Goal: Task Accomplishment & Management: Manage account settings

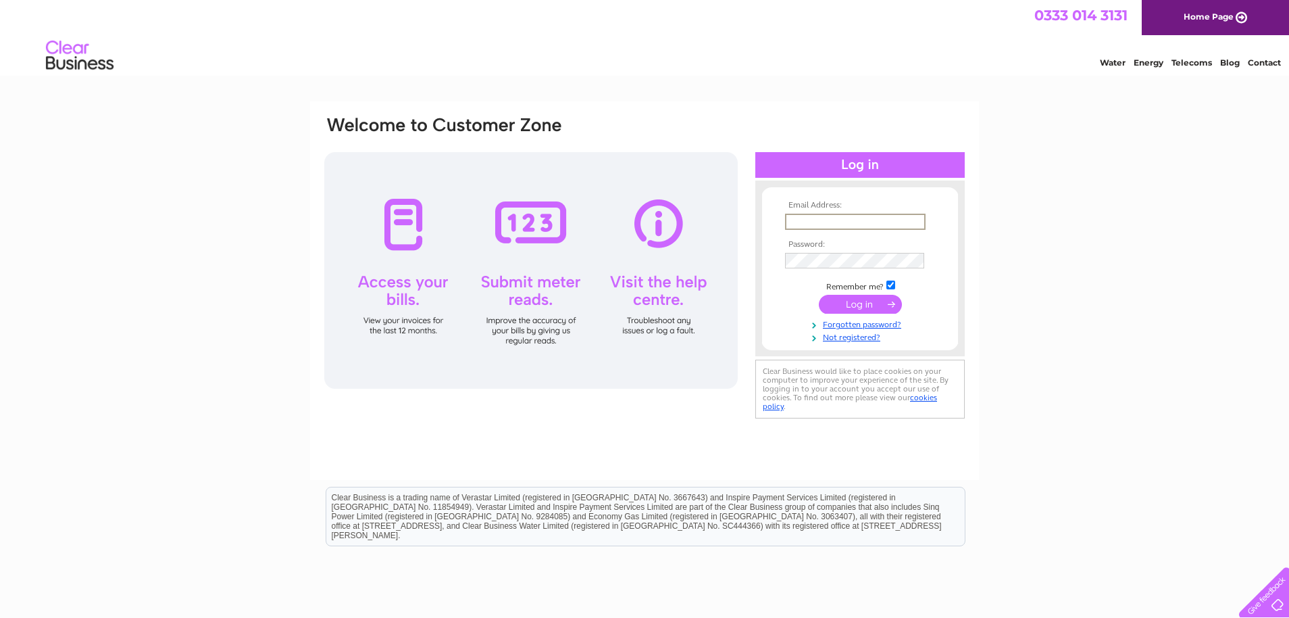
click at [800, 222] on input "text" at bounding box center [855, 222] width 141 height 16
type input "[EMAIL_ADDRESS][DOMAIN_NAME]"
click at [862, 312] on input "submit" at bounding box center [860, 304] width 83 height 19
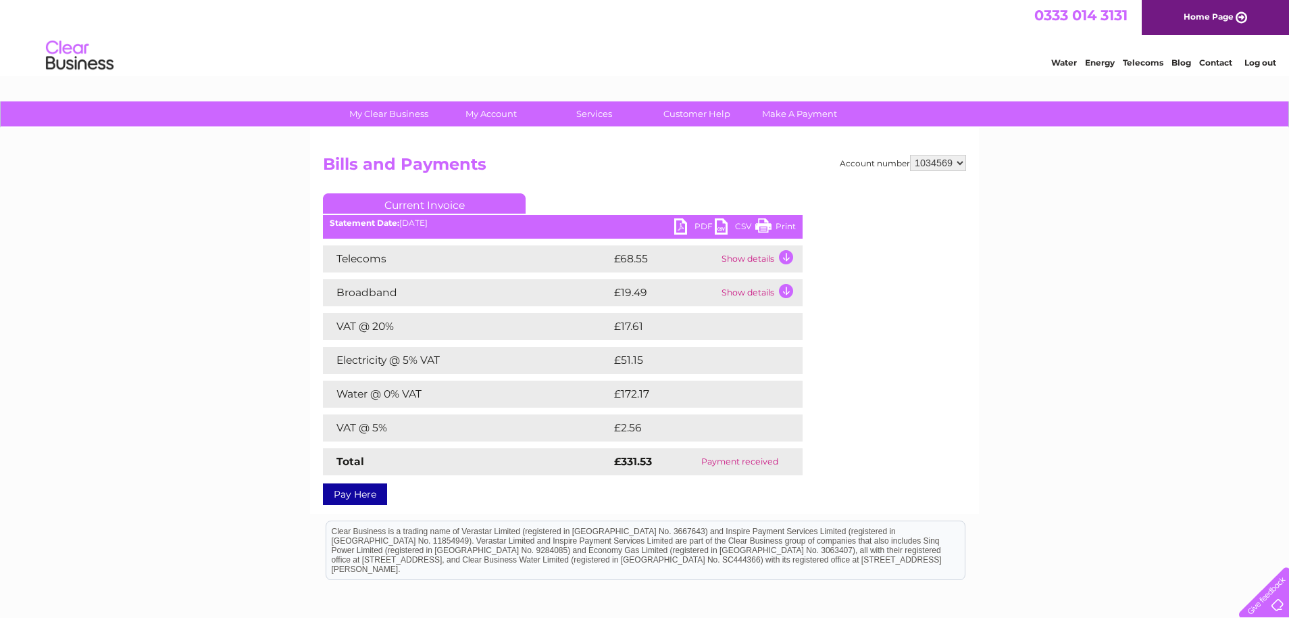
click at [767, 224] on link "Print" at bounding box center [775, 228] width 41 height 20
click at [480, 111] on link "My Account" at bounding box center [491, 113] width 111 height 25
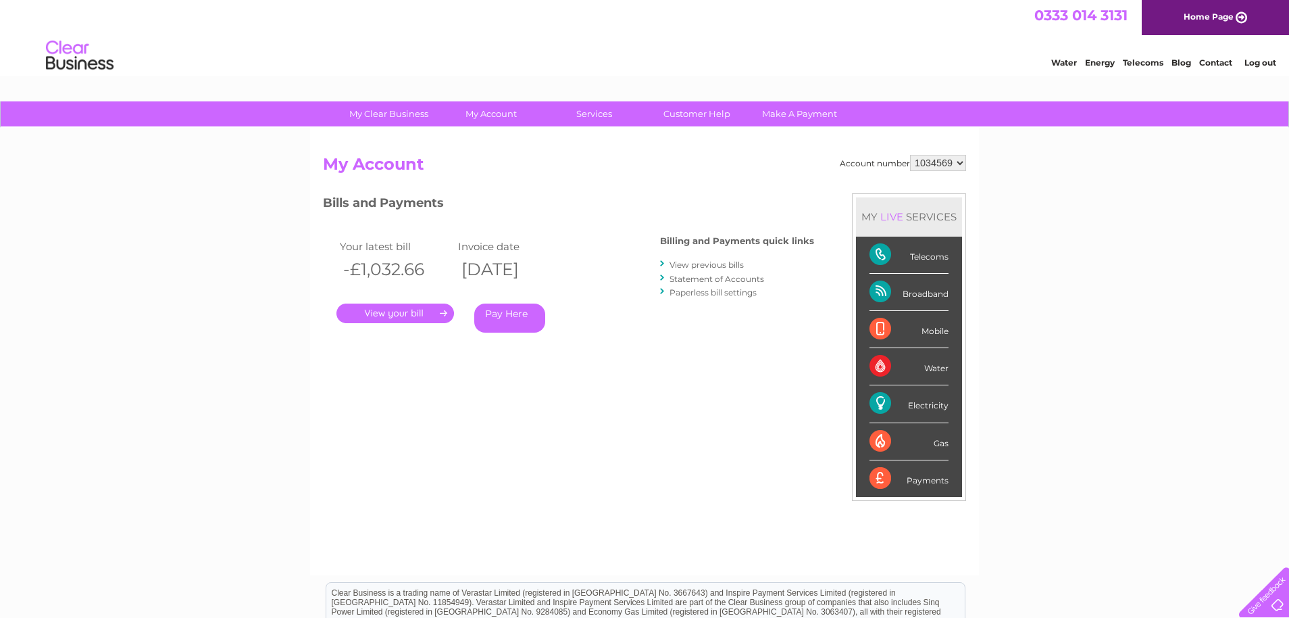
click at [924, 368] on div "Water" at bounding box center [909, 366] width 79 height 37
click at [888, 371] on div "Water" at bounding box center [909, 366] width 79 height 37
click at [880, 324] on div "Mobile" at bounding box center [909, 329] width 79 height 37
click at [880, 289] on div "Broadband" at bounding box center [909, 292] width 79 height 37
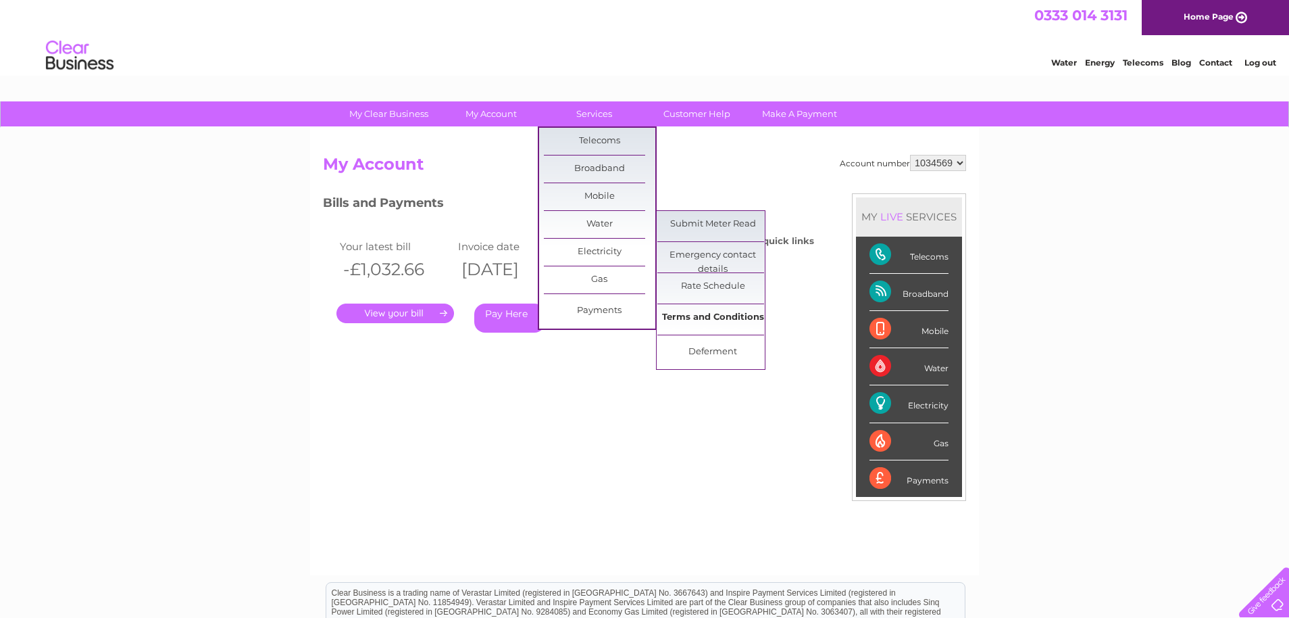
click at [701, 317] on link "Terms and Conditions" at bounding box center [712, 317] width 111 height 27
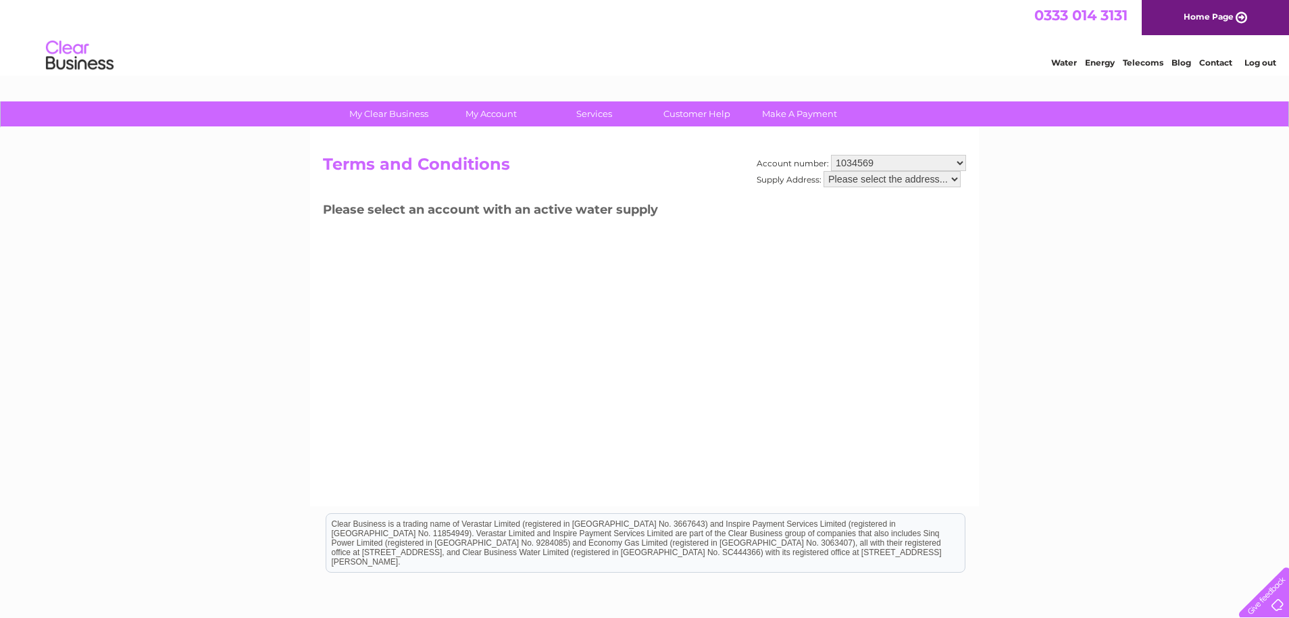
scroll to position [5, 0]
